Goal: Information Seeking & Learning: Learn about a topic

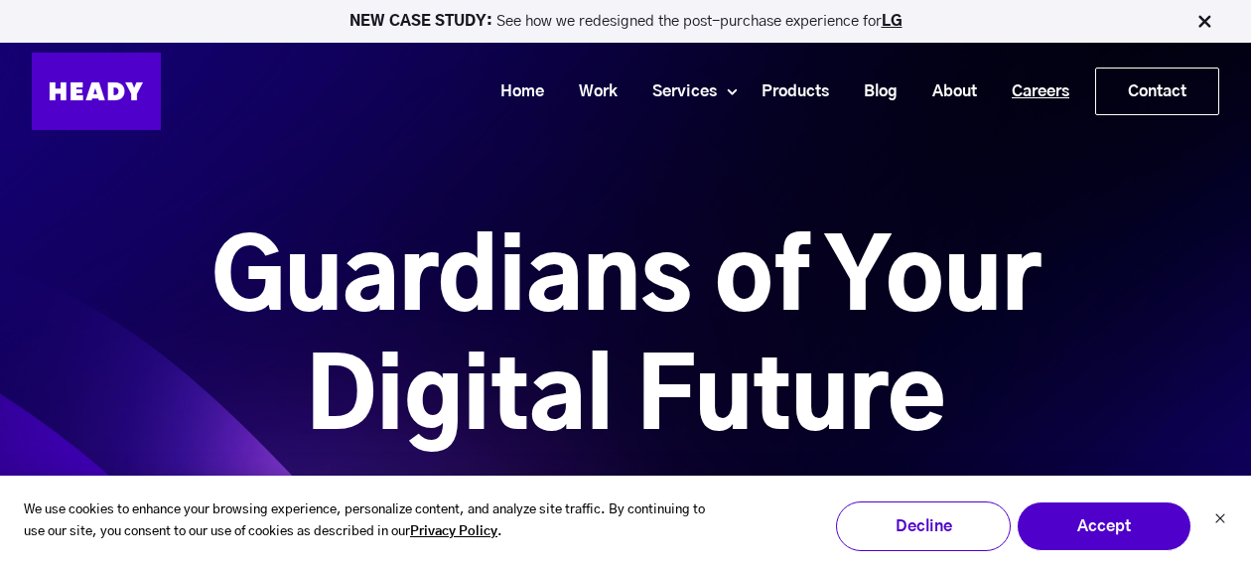
click at [1042, 90] on link "Careers" at bounding box center [1033, 91] width 92 height 37
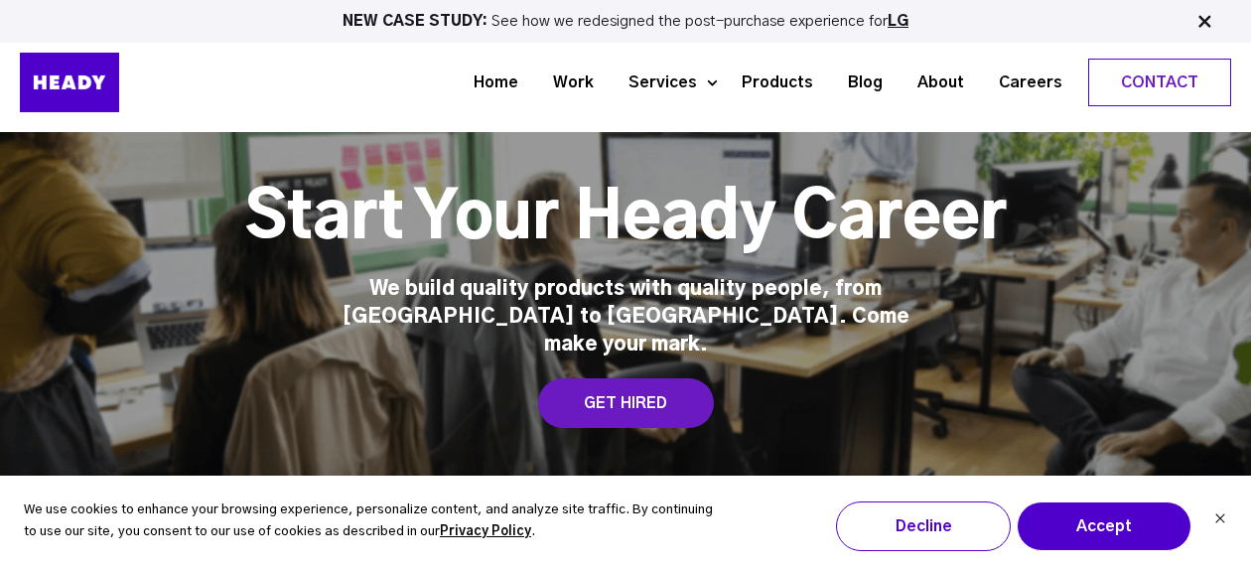
drag, startPoint x: 671, startPoint y: 368, endPoint x: 685, endPoint y: 369, distance: 13.9
click at [672, 378] on div "GET HIRED" at bounding box center [626, 403] width 176 height 50
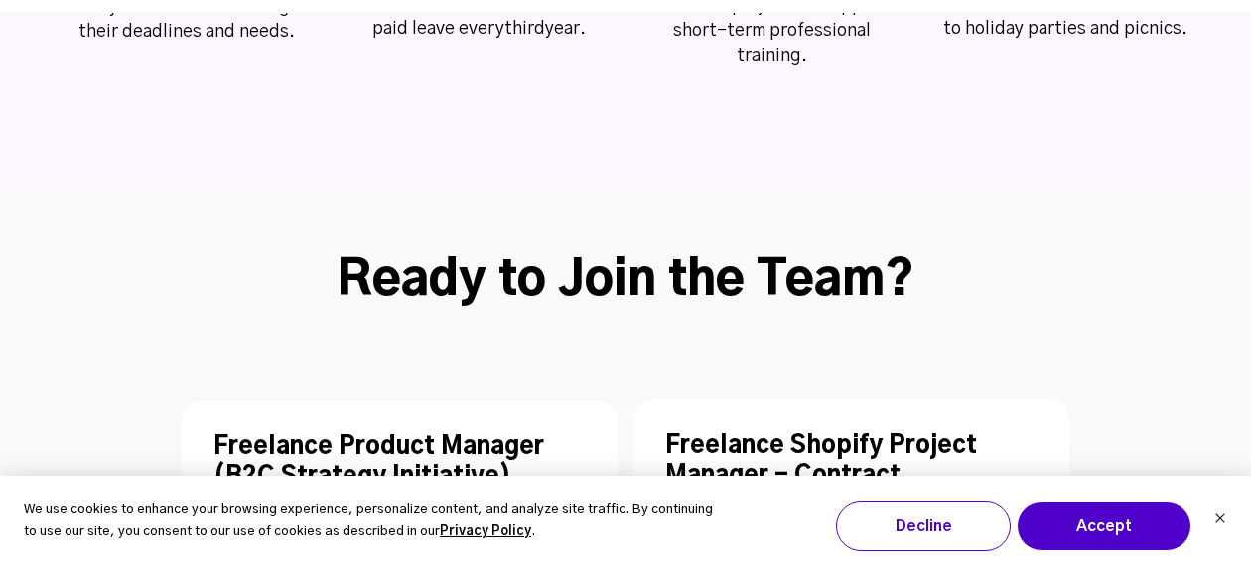
scroll to position [5171, 0]
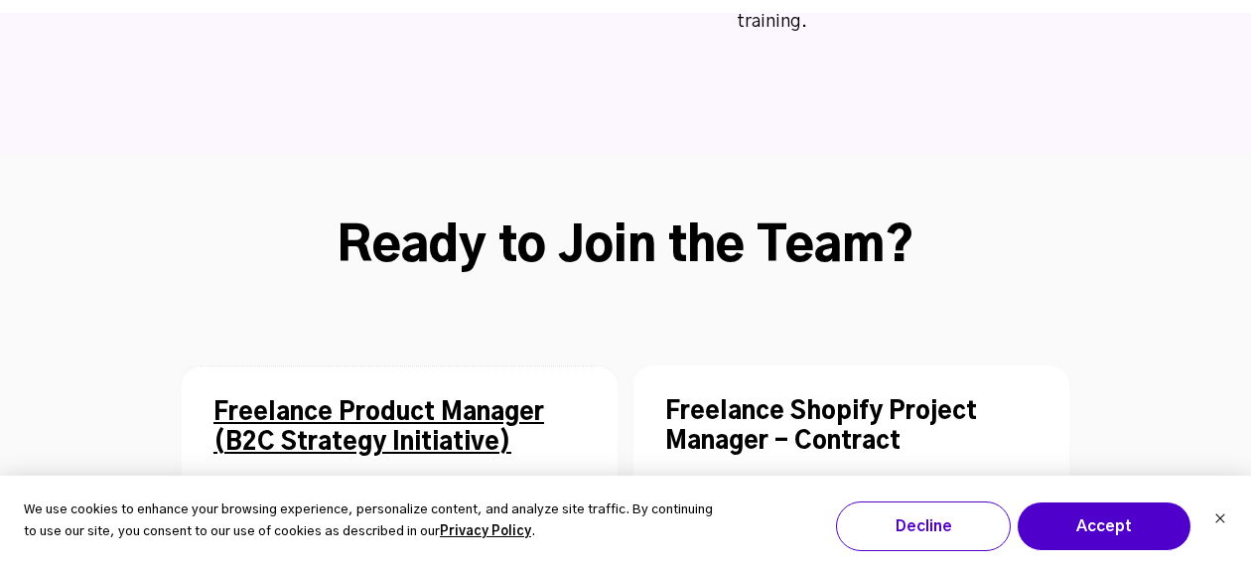
click at [305, 401] on link "Freelance Product Manager (B2C Strategy Initiative)" at bounding box center [378, 428] width 330 height 54
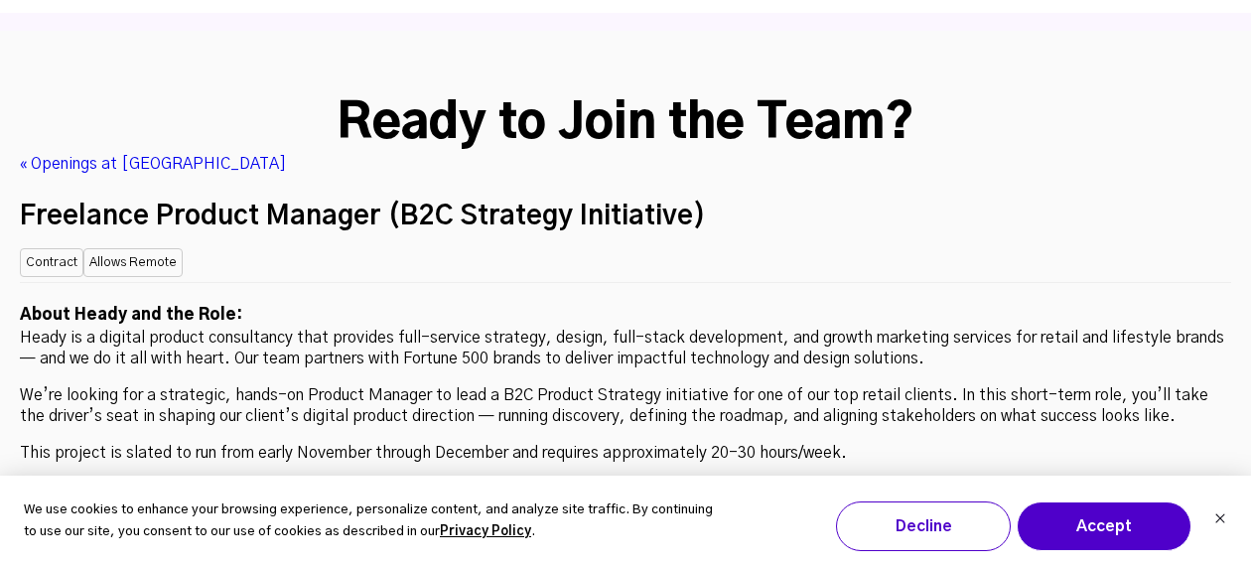
click at [460, 385] on p "We’re looking for a strategic, hands-on Product Manager to lead a B2C Product S…" at bounding box center [625, 406] width 1211 height 42
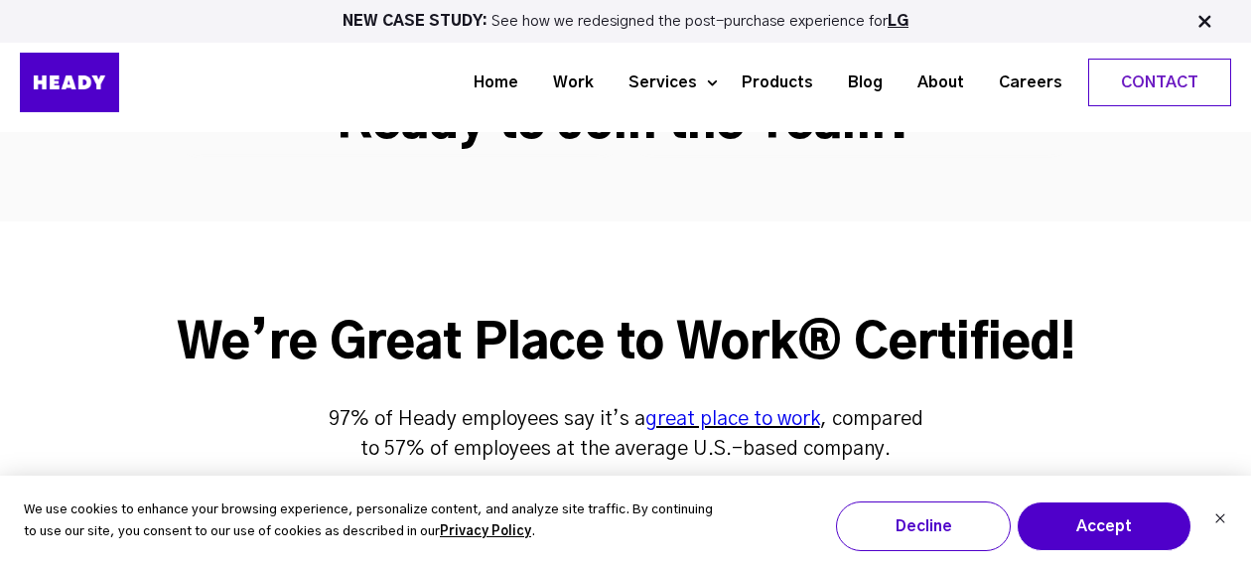
scroll to position [5254, 0]
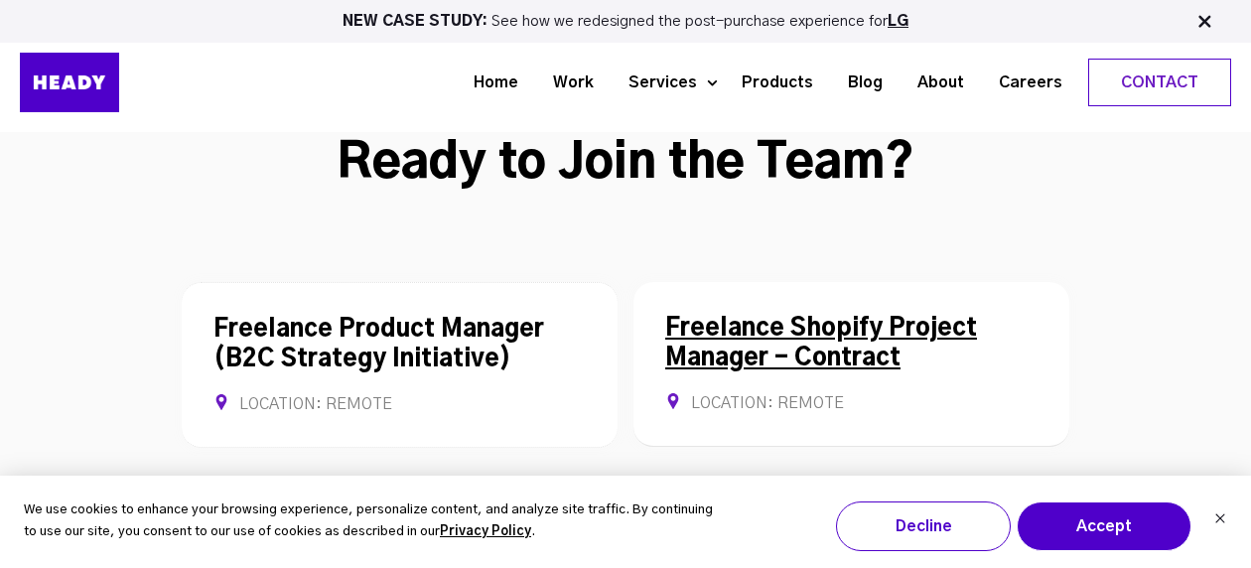
click at [718, 317] on link "Freelance Shopify Project Manager - Contract" at bounding box center [821, 344] width 312 height 54
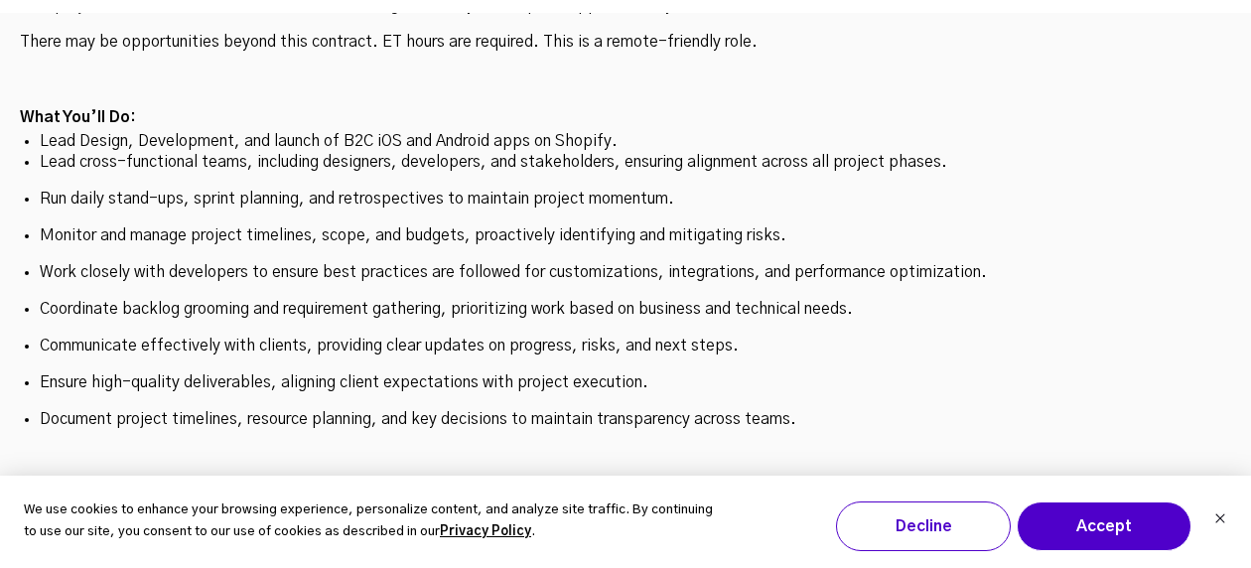
scroll to position [5769, 0]
